Goal: Information Seeking & Learning: Learn about a topic

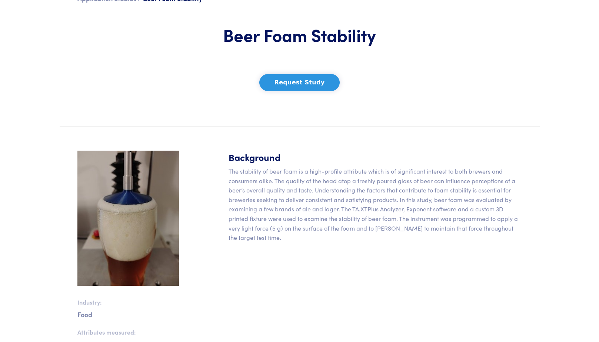
scroll to position [57, 0]
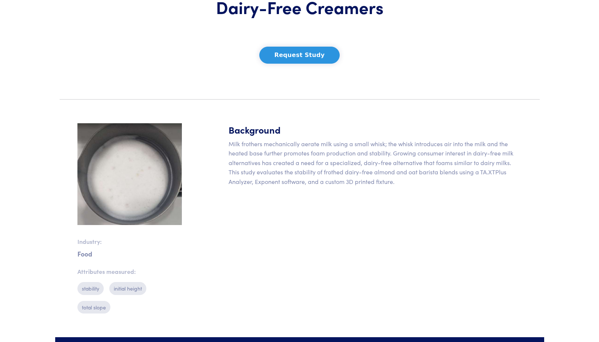
scroll to position [111, 0]
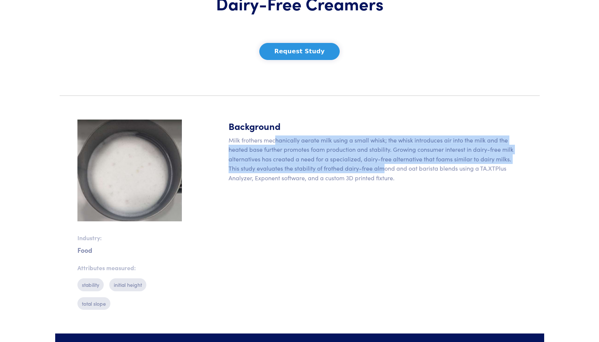
drag, startPoint x: 276, startPoint y: 139, endPoint x: 368, endPoint y: 170, distance: 97.2
click at [368, 170] on p "Milk frothers mechanically aerate milk using a small whisk; the whisk introduce…" at bounding box center [375, 159] width 293 height 47
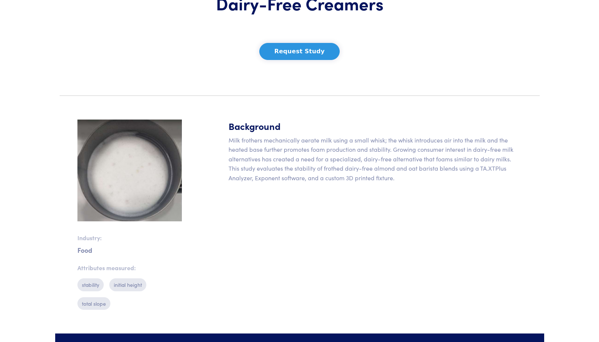
drag, startPoint x: 368, startPoint y: 170, endPoint x: 388, endPoint y: 189, distance: 27.8
click at [388, 190] on div "Background Milk frothers mechanically aerate milk using a small whisk; the whis…" at bounding box center [375, 218] width 302 height 197
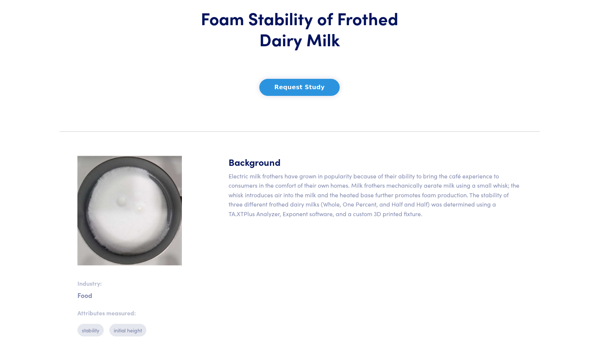
scroll to position [148, 0]
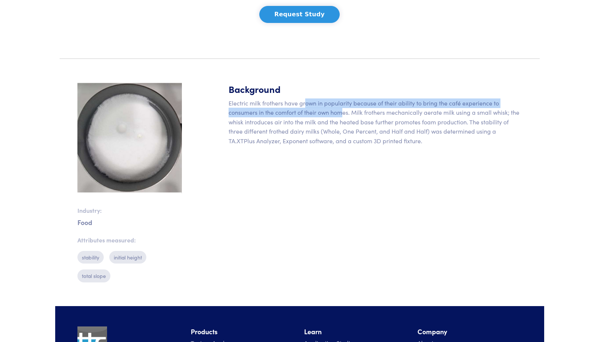
drag, startPoint x: 306, startPoint y: 103, endPoint x: 341, endPoint y: 114, distance: 37.4
click at [341, 114] on p "Electric milk frothers have grown in popularity because of their ability to bri…" at bounding box center [375, 122] width 293 height 47
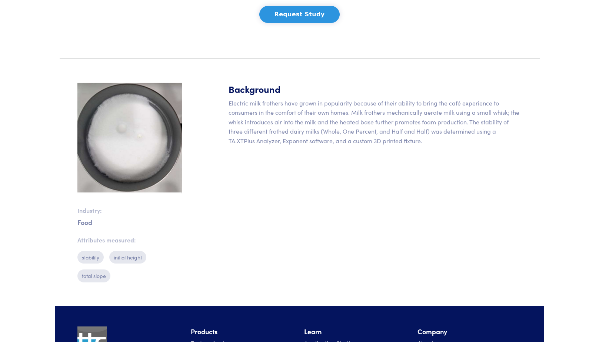
drag, startPoint x: 341, startPoint y: 114, endPoint x: 361, endPoint y: 134, distance: 27.8
click at [361, 134] on p "Electric milk frothers have grown in popularity because of their ability to bri…" at bounding box center [375, 122] width 293 height 47
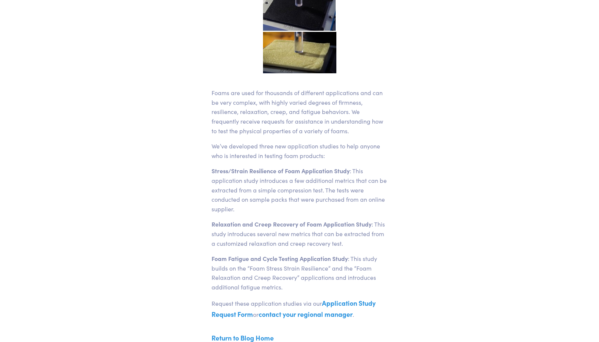
scroll to position [185, 0]
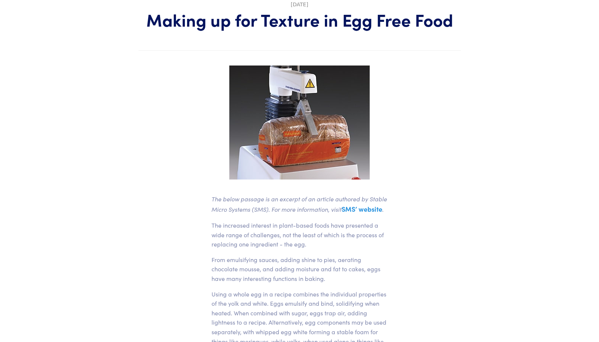
scroll to position [74, 0]
